Goal: Task Accomplishment & Management: Use online tool/utility

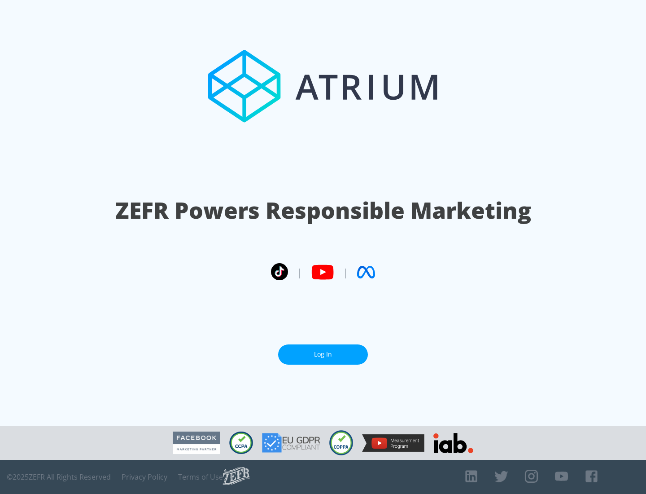
click at [323, 350] on link "Log In" at bounding box center [323, 354] width 90 height 20
